Goal: Task Accomplishment & Management: Manage account settings

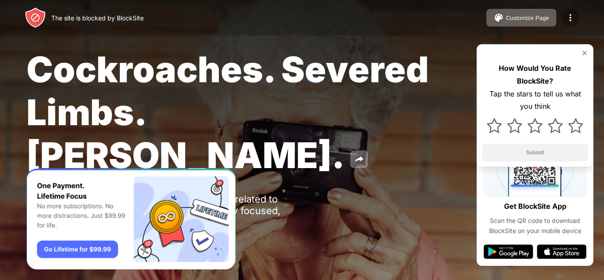
click at [572, 22] on img at bounding box center [570, 17] width 11 height 11
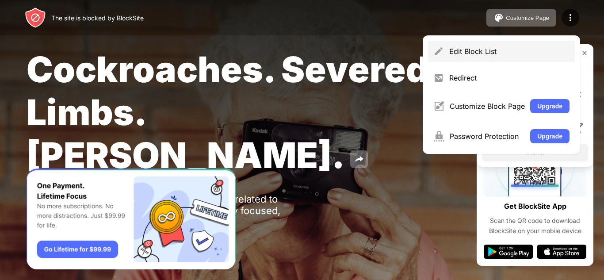
click at [492, 56] on div "Edit Block List" at bounding box center [501, 51] width 147 height 21
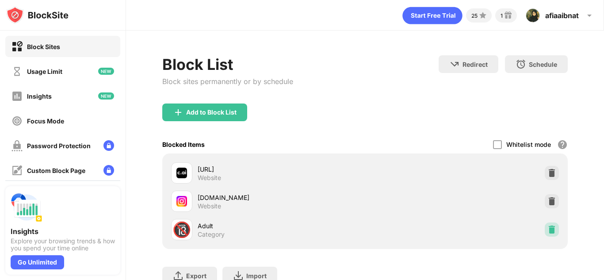
click at [548, 226] on img at bounding box center [552, 229] width 9 height 9
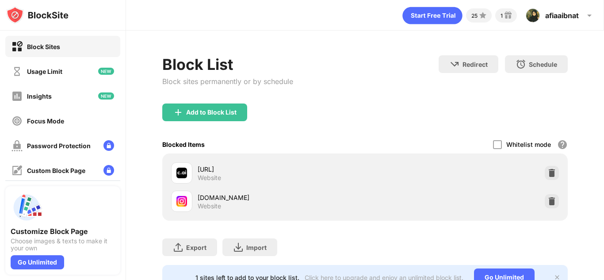
scroll to position [41, 0]
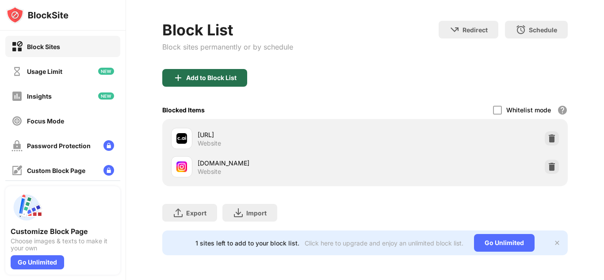
click at [220, 74] on div "Add to Block List" at bounding box center [211, 77] width 50 height 7
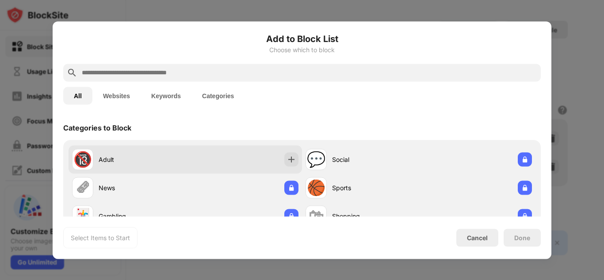
click at [139, 150] on div "🔞 Adult" at bounding box center [128, 159] width 113 height 21
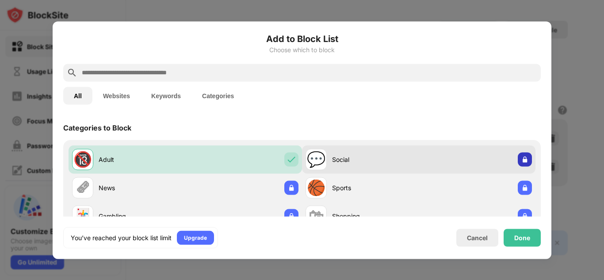
click at [522, 163] on img at bounding box center [525, 159] width 9 height 9
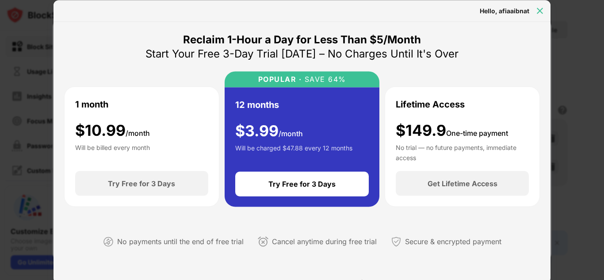
click at [541, 9] on img at bounding box center [540, 10] width 9 height 9
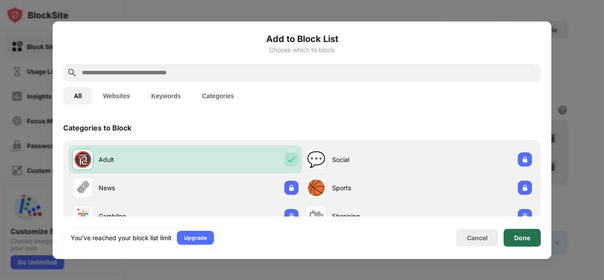
click at [533, 245] on div "Done" at bounding box center [522, 238] width 37 height 18
